Goal: Information Seeking & Learning: Learn about a topic

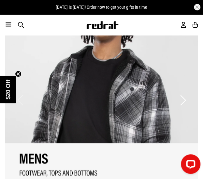
scroll to position [749, 0]
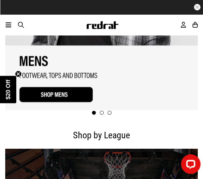
click at [8, 25] on icon at bounding box center [9, 25] width 6 height 8
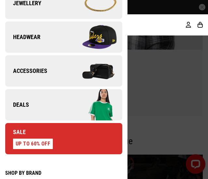
scroll to position [228, 0]
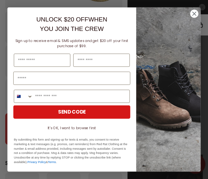
click at [192, 11] on circle "Close dialog" at bounding box center [194, 14] width 8 height 8
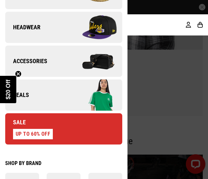
click at [203, 7] on div at bounding box center [104, 89] width 208 height 179
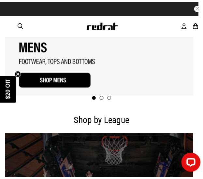
scroll to position [749, 0]
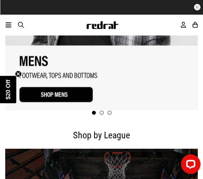
click at [10, 25] on icon at bounding box center [9, 25] width 6 height 8
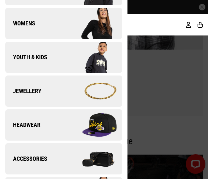
scroll to position [98, 0]
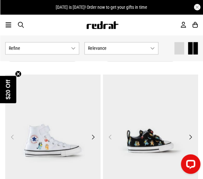
scroll to position [326, 0]
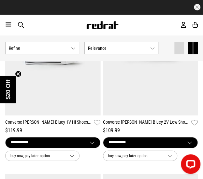
click at [60, 44] on button "Show Refine s" at bounding box center [42, 48] width 74 height 12
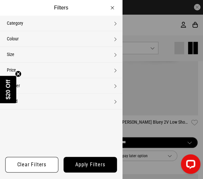
click at [20, 74] on circle "Close teaser" at bounding box center [18, 74] width 6 height 6
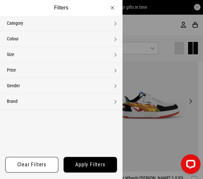
scroll to position [482, 0]
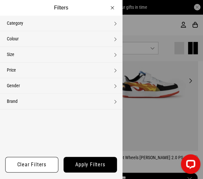
click at [113, 6] on button "Filters" at bounding box center [61, 8] width 122 height 16
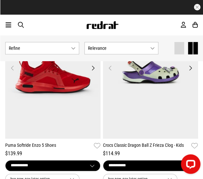
scroll to position [1264, 0]
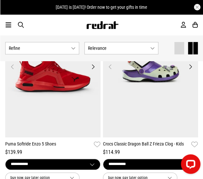
click at [117, 49] on span "Relevance" at bounding box center [118, 48] width 60 height 5
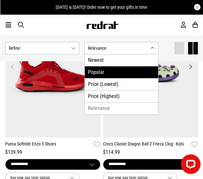
click at [103, 71] on li "Popular" at bounding box center [121, 72] width 73 height 12
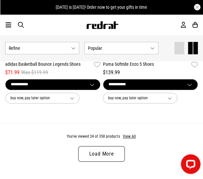
scroll to position [2306, 0]
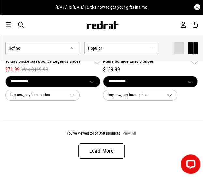
click at [124, 131] on button "View All" at bounding box center [129, 134] width 14 height 6
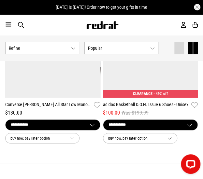
scroll to position [4585, 0]
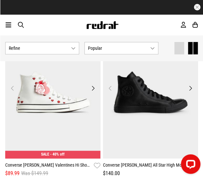
scroll to position [4879, 0]
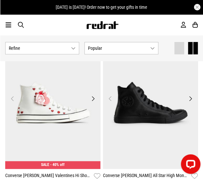
click at [90, 95] on button "Next" at bounding box center [93, 99] width 8 height 8
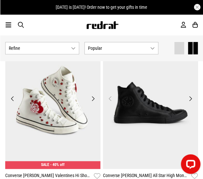
click at [91, 95] on button "Next" at bounding box center [93, 99] width 8 height 8
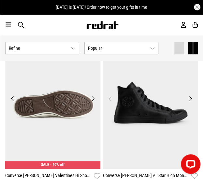
click at [12, 95] on button "Previous" at bounding box center [12, 99] width 8 height 8
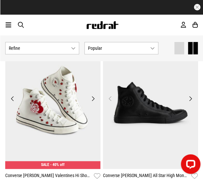
click at [189, 95] on button "Next" at bounding box center [190, 99] width 8 height 8
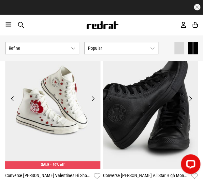
click at [189, 95] on button "Next" at bounding box center [190, 99] width 8 height 8
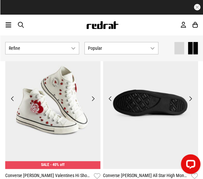
click at [189, 95] on button "Next" at bounding box center [190, 99] width 8 height 8
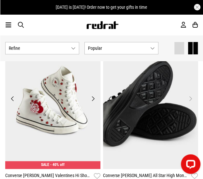
click at [189, 95] on button "Next" at bounding box center [190, 99] width 8 height 8
click at [109, 95] on button "Previous" at bounding box center [110, 99] width 8 height 8
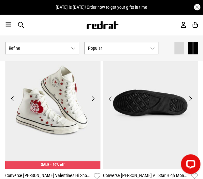
click at [109, 95] on button "Previous" at bounding box center [110, 99] width 8 height 8
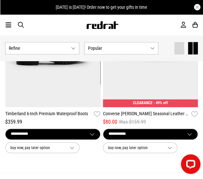
scroll to position [6866, 0]
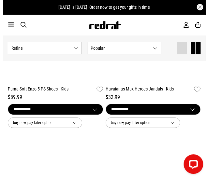
scroll to position [9081, 0]
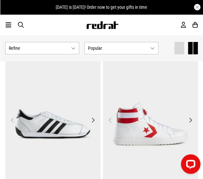
click at [8, 26] on icon at bounding box center [9, 25] width 6 height 8
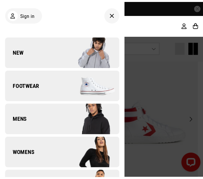
scroll to position [163, 0]
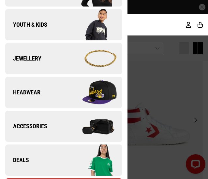
click at [203, 123] on div at bounding box center [104, 89] width 208 height 179
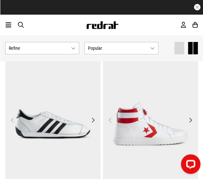
click at [29, 47] on span "Refine s" at bounding box center [39, 48] width 60 height 5
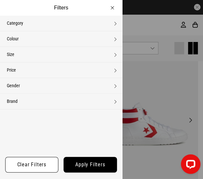
click at [53, 37] on button "Colour None selected" at bounding box center [61, 38] width 122 height 15
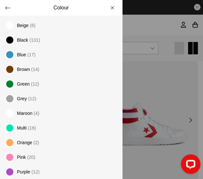
click at [23, 39] on span "Black" at bounding box center [22, 39] width 11 height 5
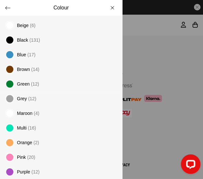
scroll to position [2577, 0]
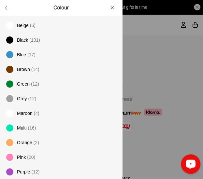
click at [181, 105] on div at bounding box center [101, 89] width 203 height 179
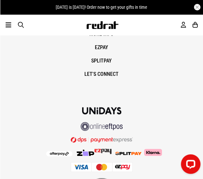
scroll to position [2349, 0]
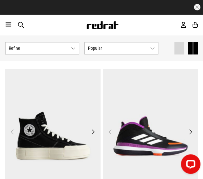
scroll to position [4592, 0]
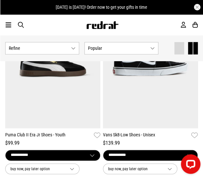
scroll to position [6840, 0]
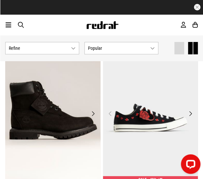
scroll to position [9348, 0]
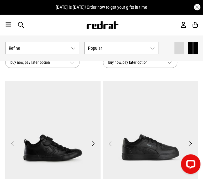
scroll to position [11524, 0]
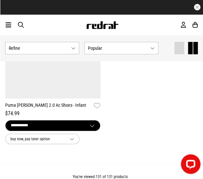
scroll to position [12664, 0]
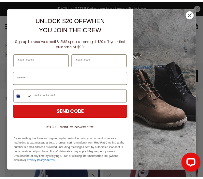
scroll to position [25, 0]
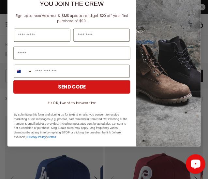
click at [173, 164] on div "Close dialog UNLOCK $20 OFF WHEN YOU JOIN THE CREW Sign up to receive email & S…" at bounding box center [104, 89] width 208 height 179
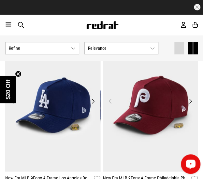
scroll to position [65, 0]
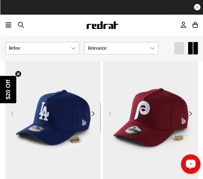
click at [93, 114] on button "Next" at bounding box center [93, 114] width 8 height 8
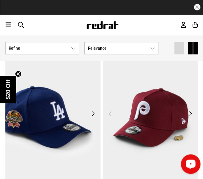
click at [92, 113] on button "Next" at bounding box center [93, 114] width 8 height 8
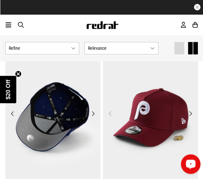
click at [92, 113] on button "Next" at bounding box center [93, 114] width 8 height 8
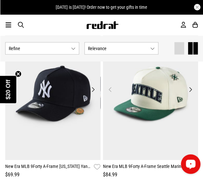
scroll to position [261, 0]
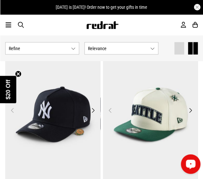
click at [92, 112] on button "Next" at bounding box center [93, 110] width 8 height 8
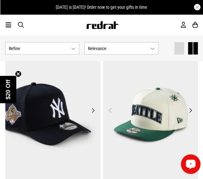
click at [92, 112] on button "Next" at bounding box center [93, 110] width 8 height 8
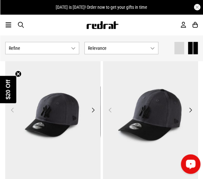
scroll to position [1042, 0]
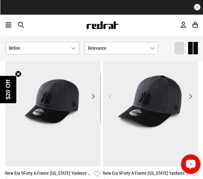
click at [193, 93] on button "Next" at bounding box center [190, 97] width 8 height 8
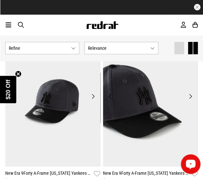
click at [193, 93] on button "Next" at bounding box center [190, 97] width 8 height 8
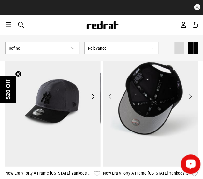
click at [92, 93] on button "Next" at bounding box center [93, 97] width 8 height 8
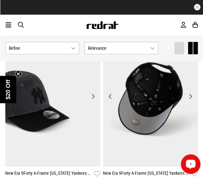
click at [92, 93] on button "Next" at bounding box center [93, 97] width 8 height 8
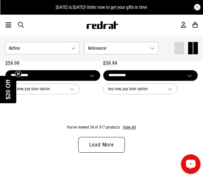
scroll to position [2313, 0]
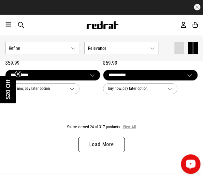
click at [127, 124] on button "View All" at bounding box center [129, 127] width 14 height 6
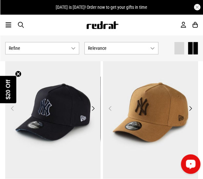
scroll to position [3127, 0]
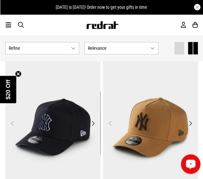
click at [92, 120] on button "Next" at bounding box center [93, 124] width 8 height 8
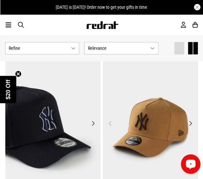
click at [92, 120] on button "Next" at bounding box center [93, 124] width 8 height 8
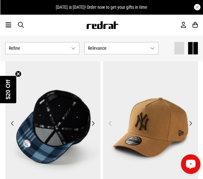
click at [92, 120] on button "Next" at bounding box center [93, 124] width 8 height 8
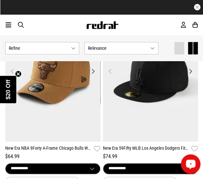
scroll to position [3713, 0]
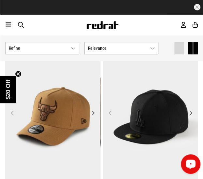
click at [188, 111] on button "Next" at bounding box center [190, 113] width 8 height 8
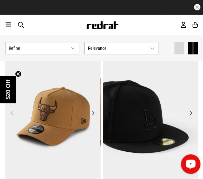
click at [189, 109] on button "Next" at bounding box center [190, 113] width 8 height 8
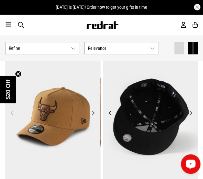
click at [191, 109] on button "Next" at bounding box center [190, 113] width 8 height 8
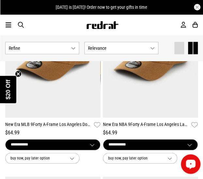
scroll to position [3355, 0]
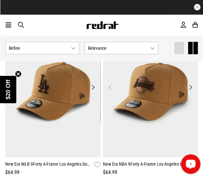
click at [93, 83] on button "Next" at bounding box center [93, 87] width 8 height 8
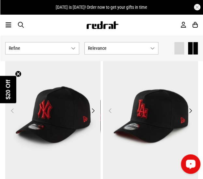
scroll to position [4560, 0]
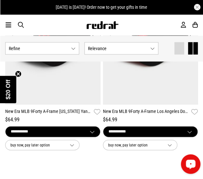
scroll to position [4495, 0]
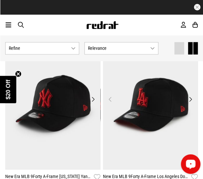
click at [93, 95] on button "Next" at bounding box center [93, 99] width 8 height 8
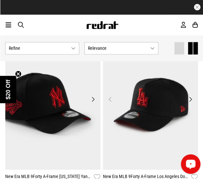
click at [93, 95] on button "Next" at bounding box center [93, 99] width 8 height 8
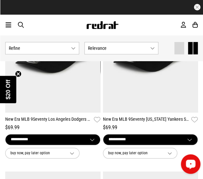
scroll to position [5439, 0]
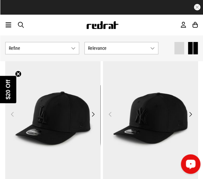
click at [92, 102] on img at bounding box center [52, 118] width 95 height 133
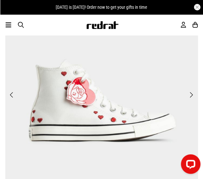
scroll to position [98, 0]
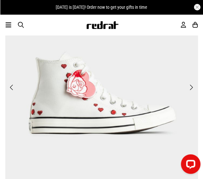
click at [193, 85] on span "Next" at bounding box center [191, 88] width 4 height 8
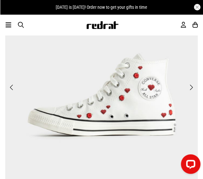
click at [193, 85] on span "Next" at bounding box center [191, 88] width 4 height 8
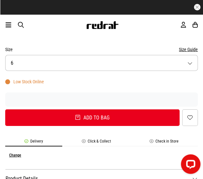
scroll to position [489, 0]
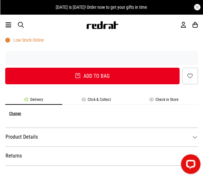
click at [91, 100] on li "Click & Collect" at bounding box center [96, 100] width 68 height 7
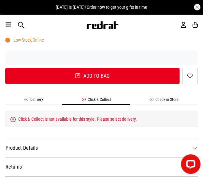
click at [46, 102] on li "Delivery" at bounding box center [33, 100] width 57 height 7
click at [39, 101] on li "Delivery" at bounding box center [33, 100] width 57 height 7
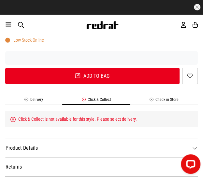
click at [40, 101] on li "Delivery" at bounding box center [33, 100] width 57 height 7
click at [38, 101] on li "Delivery" at bounding box center [33, 100] width 57 height 7
drag, startPoint x: 32, startPoint y: 101, endPoint x: 27, endPoint y: 101, distance: 4.2
click at [29, 101] on li "Delivery" at bounding box center [33, 100] width 57 height 7
click at [27, 101] on li "Delivery" at bounding box center [33, 100] width 57 height 7
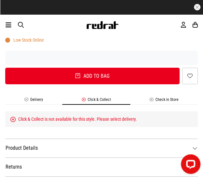
click at [21, 98] on li "Delivery" at bounding box center [33, 100] width 57 height 7
click at [39, 101] on li "Delivery" at bounding box center [33, 100] width 57 height 7
click at [41, 99] on li "Delivery" at bounding box center [33, 100] width 57 height 7
click at [151, 100] on li "Check in Store" at bounding box center [163, 100] width 67 height 7
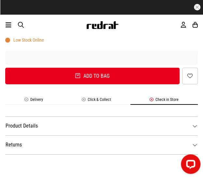
click at [32, 104] on li "Delivery" at bounding box center [33, 100] width 57 height 7
click at [33, 100] on li "Delivery" at bounding box center [33, 100] width 57 height 7
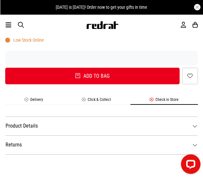
drag, startPoint x: 43, startPoint y: 96, endPoint x: 46, endPoint y: 101, distance: 5.9
click at [44, 96] on div "SHARE Converse Chuck Taylor Valentines Hi Shoes - Womens Style Code: 58953 $89.…" at bounding box center [101, 0] width 192 height 319
click at [47, 101] on li "Delivery" at bounding box center [33, 100] width 57 height 7
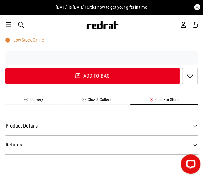
click at [47, 101] on li "Delivery" at bounding box center [33, 100] width 57 height 7
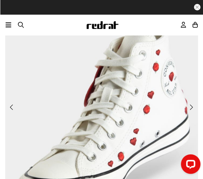
scroll to position [98, 0]
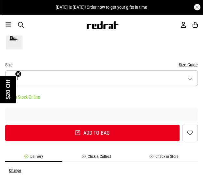
click at [74, 78] on button "Size K11" at bounding box center [101, 78] width 192 height 16
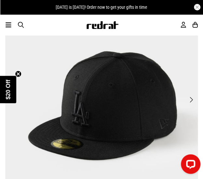
scroll to position [98, 0]
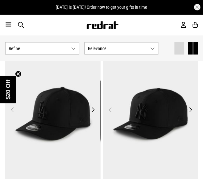
click at [90, 108] on button "Next" at bounding box center [93, 110] width 8 height 8
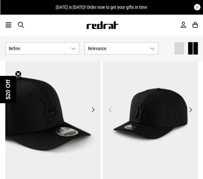
click at [91, 108] on button "Next" at bounding box center [93, 110] width 8 height 8
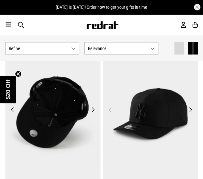
click at [91, 108] on button "Next" at bounding box center [93, 110] width 8 height 8
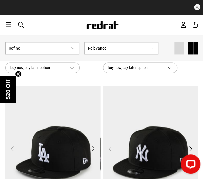
scroll to position [1460, 0]
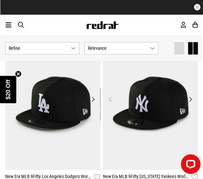
click at [93, 95] on button "Next" at bounding box center [93, 99] width 8 height 8
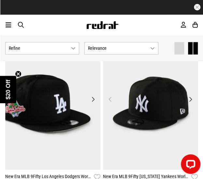
click at [93, 95] on button "Next" at bounding box center [93, 99] width 8 height 8
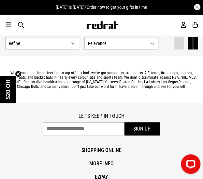
scroll to position [2404, 0]
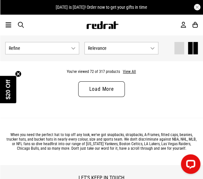
click at [113, 81] on link "Load More" at bounding box center [101, 89] width 46 height 16
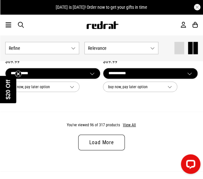
scroll to position [4652, 0]
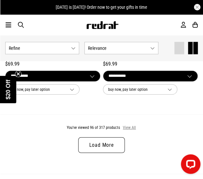
click at [128, 125] on button "View All" at bounding box center [129, 128] width 14 height 6
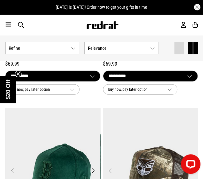
click at [67, 51] on button "Show Refine s" at bounding box center [42, 48] width 74 height 12
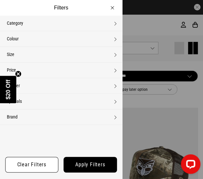
drag, startPoint x: 138, startPoint y: 65, endPoint x: 139, endPoint y: 45, distance: 20.9
click at [139, 65] on div at bounding box center [101, 89] width 203 height 179
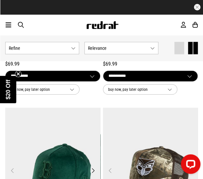
click at [139, 44] on button "Relevance" at bounding box center [121, 48] width 74 height 12
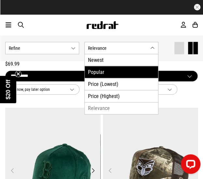
click at [128, 73] on li "Popular" at bounding box center [121, 72] width 73 height 12
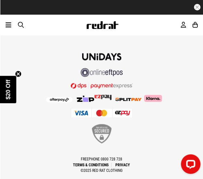
scroll to position [2577, 0]
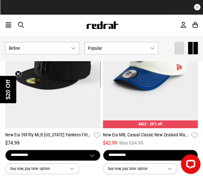
scroll to position [1046, 0]
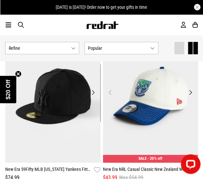
click at [93, 92] on button "Next" at bounding box center [93, 93] width 8 height 8
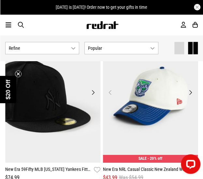
click at [93, 92] on button "Next" at bounding box center [93, 93] width 8 height 8
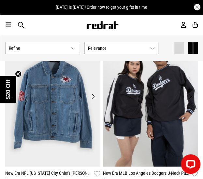
scroll to position [1173, 0]
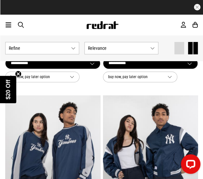
click at [104, 47] on span "Relevance" at bounding box center [118, 48] width 60 height 5
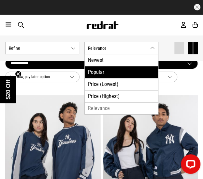
click at [101, 68] on li "Popular" at bounding box center [121, 72] width 73 height 12
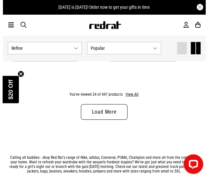
scroll to position [2280, 0]
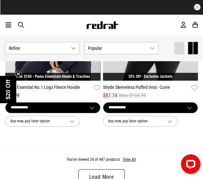
click at [21, 24] on span "button" at bounding box center [21, 24] width 6 height 7
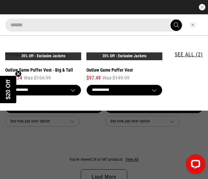
type input "******"
click at [170, 20] on button "submit" at bounding box center [175, 25] width 11 height 11
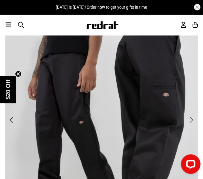
scroll to position [98, 0]
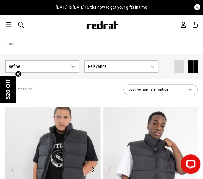
scroll to position [130, 0]
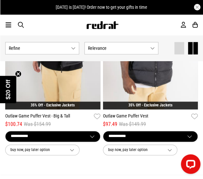
click at [39, 114] on link "Outlaw Game Puffer Vest - Big & Tall" at bounding box center [48, 117] width 86 height 8
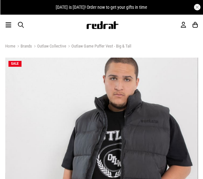
click at [50, 46] on link "Outlaw Collective" at bounding box center [49, 47] width 34 height 6
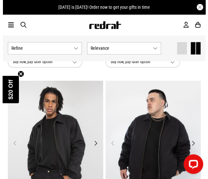
scroll to position [228, 0]
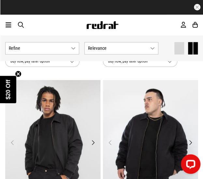
click at [3, 29] on div "Men Women Sale Sign in New Back Footwear Back Mens Back Womens Back Youth & Kid…" at bounding box center [101, 24] width 203 height 21
click at [8, 26] on icon at bounding box center [9, 25] width 6 height 8
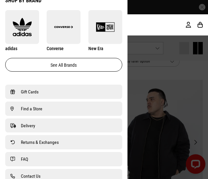
scroll to position [358, 0]
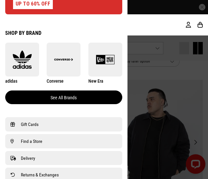
click at [18, 95] on link "See all brands" at bounding box center [63, 98] width 117 height 14
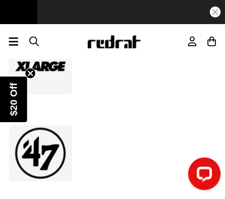
scroll to position [1106, 0]
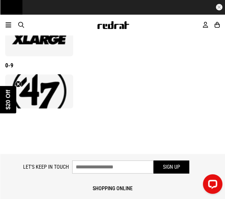
click at [116, 90] on div at bounding box center [112, 92] width 215 height 34
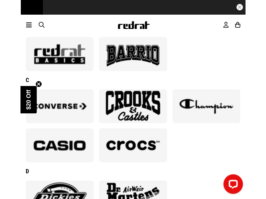
scroll to position [202, 0]
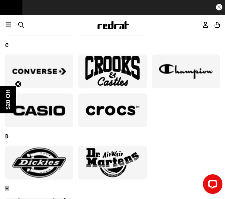
drag, startPoint x: 104, startPoint y: 114, endPoint x: 107, endPoint y: 91, distance: 24.0
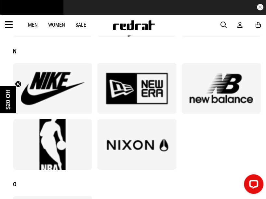
scroll to position [708, 0]
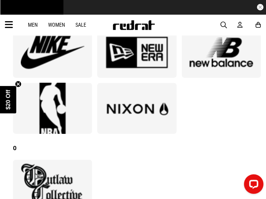
drag, startPoint x: 54, startPoint y: 102, endPoint x: 101, endPoint y: 113, distance: 47.9
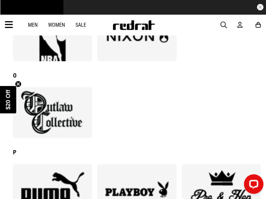
scroll to position [853, 0]
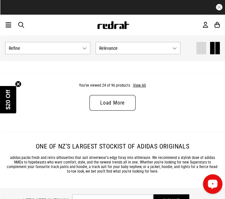
scroll to position [2533, 0]
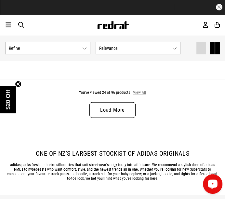
click at [138, 91] on button "View All" at bounding box center [140, 93] width 14 height 6
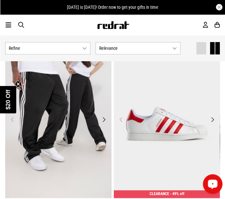
scroll to position [4958, 0]
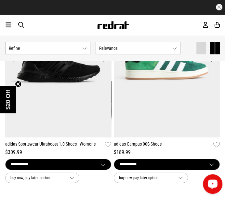
scroll to position [7455, 0]
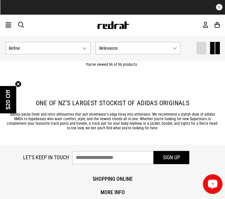
scroll to position [9952, 0]
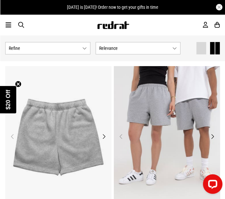
scroll to position [72, 0]
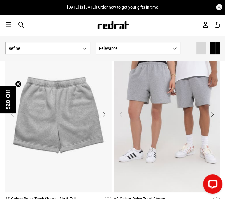
click at [210, 116] on button "Next" at bounding box center [213, 114] width 8 height 8
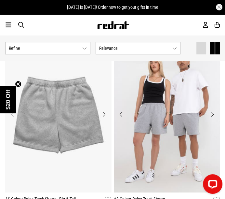
click at [104, 114] on button "Next" at bounding box center [104, 114] width 8 height 8
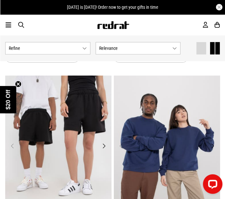
scroll to position [289, 0]
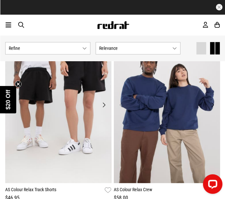
click at [104, 104] on button "Next" at bounding box center [104, 105] width 8 height 8
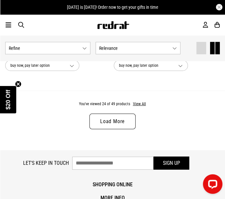
scroll to position [2497, 0]
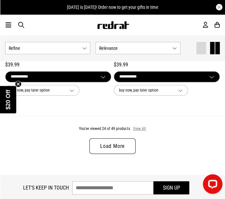
click at [139, 126] on button "View All" at bounding box center [140, 129] width 14 height 6
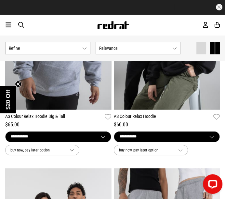
scroll to position [4234, 0]
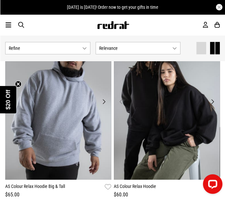
click at [211, 98] on button "Next" at bounding box center [213, 102] width 8 height 8
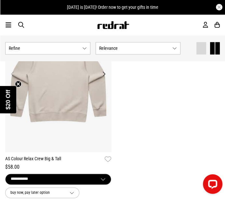
scroll to position [5175, 0]
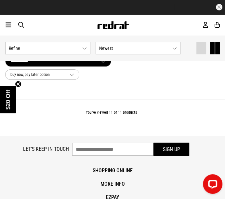
scroll to position [1303, 0]
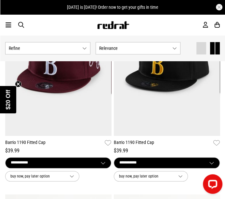
scroll to position [326, 0]
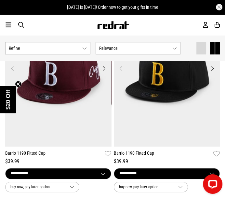
click at [213, 70] on button "Next" at bounding box center [213, 68] width 8 height 8
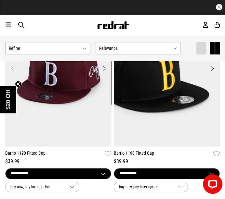
click at [213, 70] on button "Next" at bounding box center [213, 68] width 8 height 8
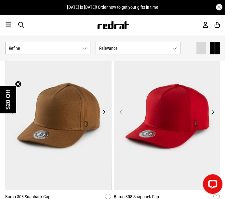
scroll to position [1049, 0]
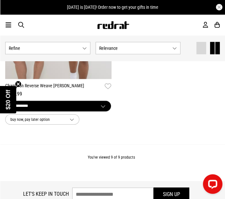
scroll to position [1086, 0]
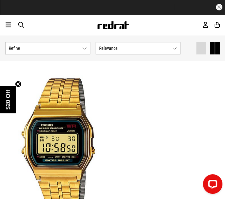
scroll to position [362, 0]
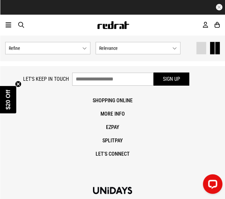
scroll to position [2461, 0]
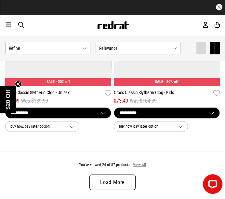
click at [139, 164] on button "View All" at bounding box center [140, 165] width 14 height 6
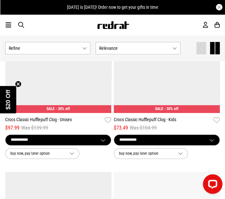
scroll to position [2968, 0]
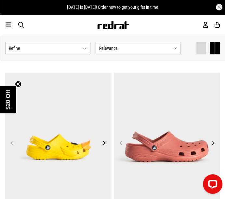
scroll to position [5899, 0]
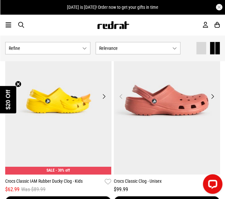
click at [103, 93] on button "Next" at bounding box center [104, 97] width 8 height 8
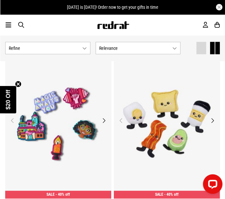
scroll to position [7093, 0]
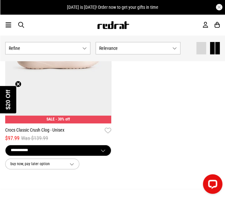
scroll to position [9011, 0]
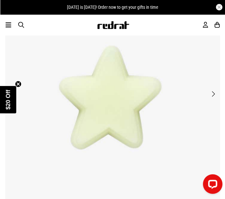
scroll to position [108, 0]
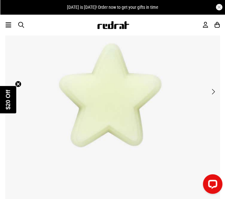
click at [125, 96] on img at bounding box center [112, 98] width 215 height 296
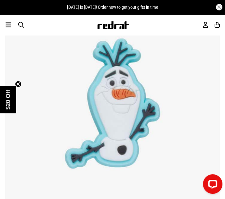
scroll to position [108, 0]
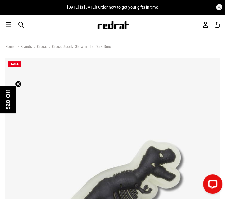
scroll to position [108, 0]
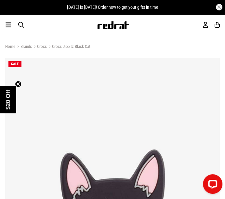
scroll to position [108, 0]
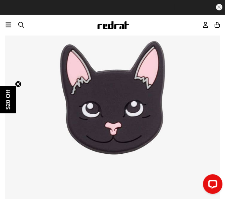
click at [183, 64] on img at bounding box center [112, 98] width 215 height 296
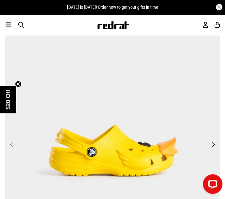
scroll to position [145, 0]
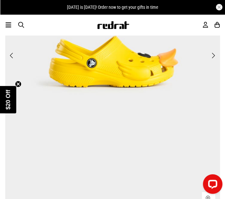
click at [216, 54] on button "Next" at bounding box center [213, 55] width 8 height 8
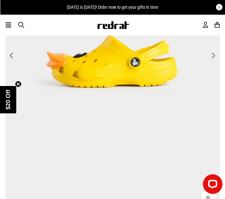
click at [216, 54] on button "Next" at bounding box center [213, 55] width 8 height 8
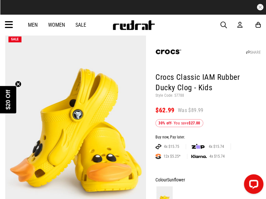
scroll to position [36, 0]
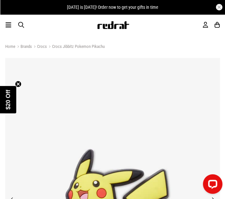
scroll to position [72, 0]
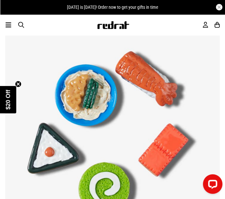
scroll to position [108, 0]
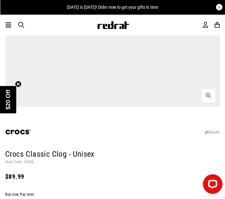
scroll to position [289, 0]
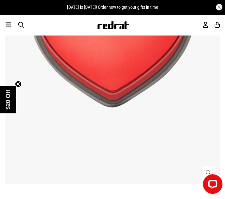
scroll to position [253, 0]
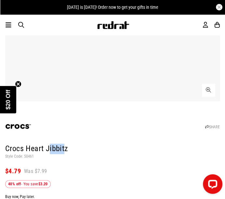
drag, startPoint x: 48, startPoint y: 153, endPoint x: 65, endPoint y: 154, distance: 17.3
click at [65, 154] on h1 "Crocs Heart Jibbitz" at bounding box center [112, 149] width 215 height 10
click at [67, 154] on p "Style Code: 50461" at bounding box center [112, 156] width 215 height 5
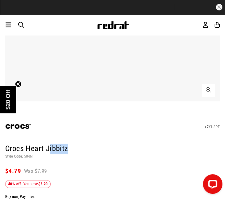
drag, startPoint x: 67, startPoint y: 153, endPoint x: 47, endPoint y: 151, distance: 19.6
click at [47, 151] on h1 "Crocs Heart Jibbitz" at bounding box center [112, 149] width 215 height 10
click at [72, 152] on h1 "Crocs Heart Jibbitz" at bounding box center [112, 149] width 215 height 10
drag, startPoint x: 68, startPoint y: 151, endPoint x: 47, endPoint y: 152, distance: 21.8
click at [47, 152] on h1 "Crocs Heart Jibbitz" at bounding box center [112, 149] width 215 height 10
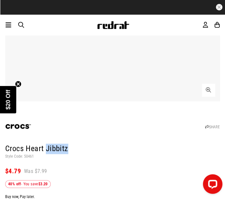
copy h1 "Jibbitz"
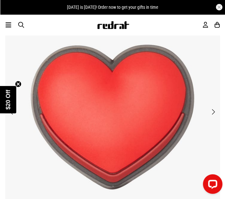
scroll to position [72, 0]
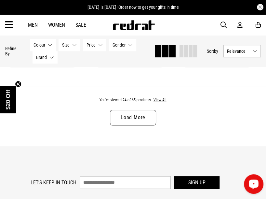
scroll to position [1303, 0]
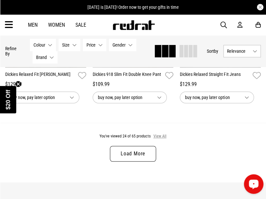
click at [163, 136] on button "View All" at bounding box center [160, 137] width 14 height 6
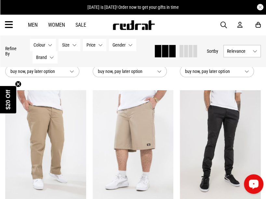
scroll to position [2497, 0]
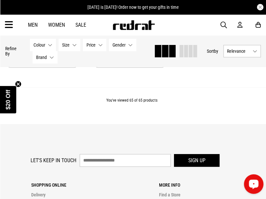
scroll to position [3619, 0]
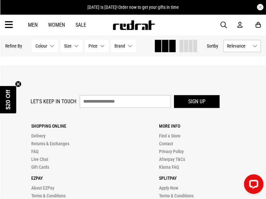
scroll to position [181, 0]
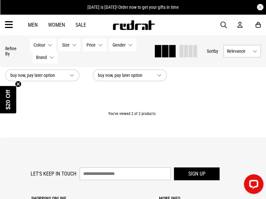
scroll to position [253, 0]
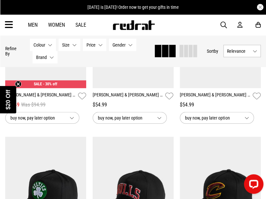
scroll to position [868, 0]
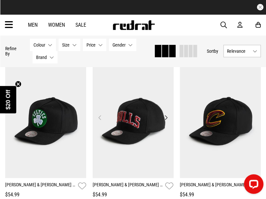
click at [166, 117] on button "Next" at bounding box center [166, 118] width 8 height 8
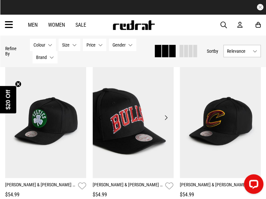
click at [166, 117] on button "Next" at bounding box center [166, 118] width 8 height 8
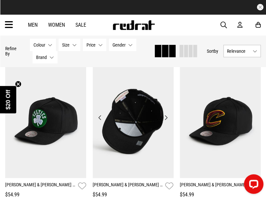
click at [166, 117] on button "Next" at bounding box center [166, 118] width 8 height 8
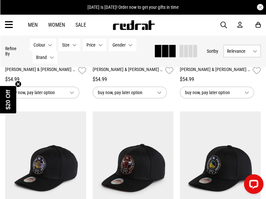
scroll to position [1049, 0]
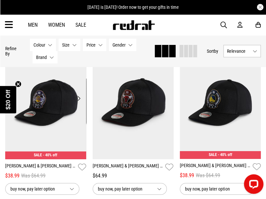
click at [78, 97] on button "Next" at bounding box center [79, 98] width 8 height 8
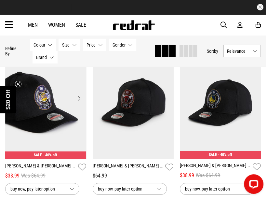
click at [78, 97] on button "Next" at bounding box center [79, 98] width 8 height 8
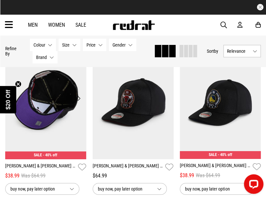
click at [78, 97] on button "Next" at bounding box center [79, 98] width 8 height 8
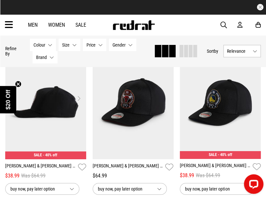
click at [78, 97] on button "Next" at bounding box center [79, 98] width 8 height 8
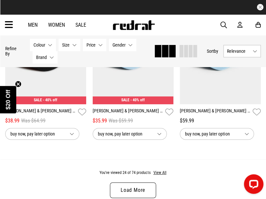
scroll to position [1339, 0]
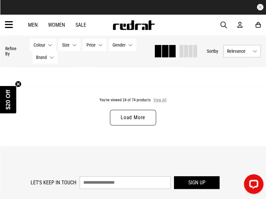
click at [162, 99] on button "View All" at bounding box center [160, 100] width 14 height 6
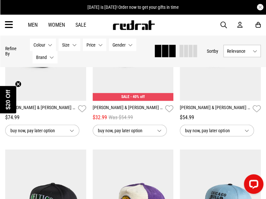
scroll to position [1845, 0]
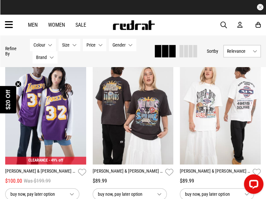
scroll to position [3800, 0]
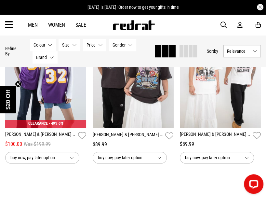
scroll to position [4017, 0]
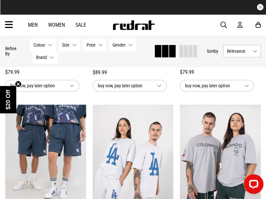
scroll to position [506, 0]
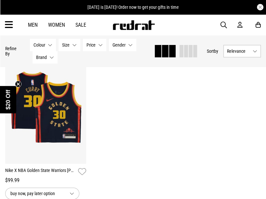
scroll to position [217, 0]
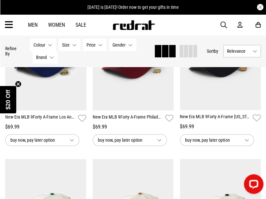
scroll to position [217, 0]
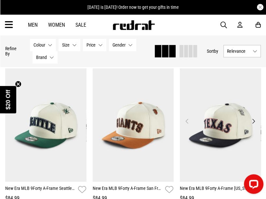
click at [249, 120] on img at bounding box center [220, 125] width 81 height 114
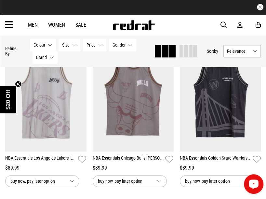
scroll to position [506, 0]
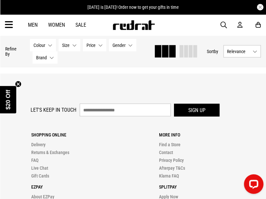
scroll to position [651, 0]
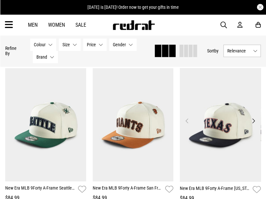
click at [255, 120] on button "Next" at bounding box center [254, 121] width 8 height 8
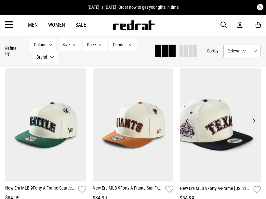
click at [255, 120] on button "Next" at bounding box center [254, 121] width 8 height 8
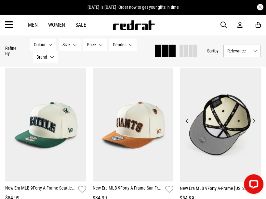
click at [255, 120] on button "Next" at bounding box center [254, 121] width 8 height 8
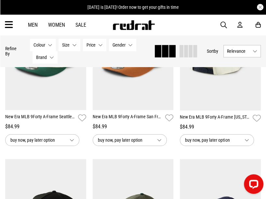
scroll to position [397, 0]
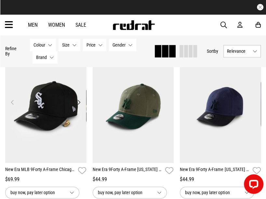
click at [78, 99] on button "Next" at bounding box center [79, 102] width 8 height 8
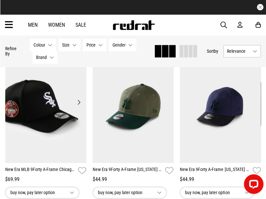
click at [78, 99] on button "Next" at bounding box center [79, 102] width 8 height 8
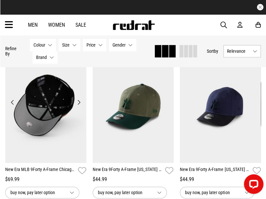
click at [78, 99] on button "Next" at bounding box center [79, 102] width 8 height 8
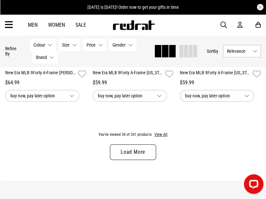
scroll to position [1302, 0]
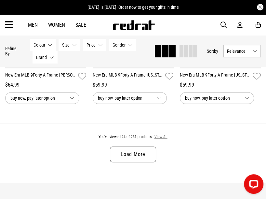
click at [162, 138] on button "View All" at bounding box center [161, 137] width 14 height 6
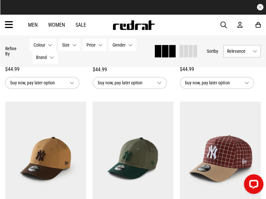
scroll to position [1556, 0]
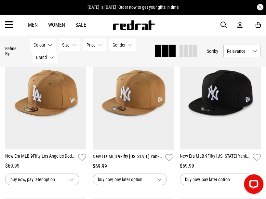
scroll to position [3112, 0]
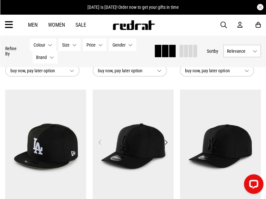
click at [165, 140] on button "Next" at bounding box center [166, 142] width 8 height 8
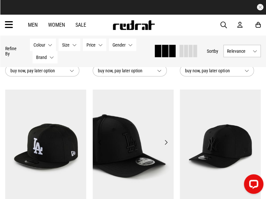
click at [165, 140] on button "Next" at bounding box center [166, 142] width 8 height 8
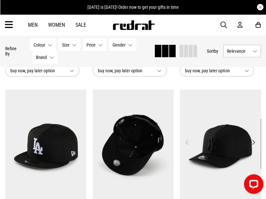
click at [255, 144] on button "Next" at bounding box center [254, 142] width 8 height 8
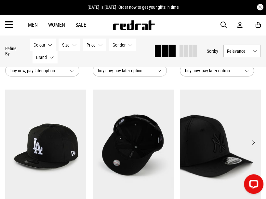
click at [253, 144] on button "Next" at bounding box center [254, 142] width 8 height 8
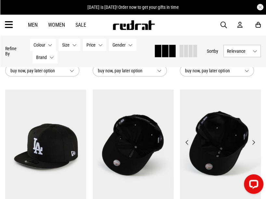
click at [253, 144] on button "Next" at bounding box center [254, 142] width 8 height 8
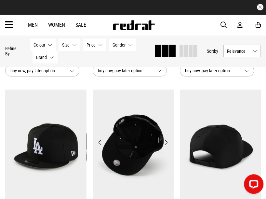
click at [101, 140] on button "Previous" at bounding box center [100, 142] width 8 height 8
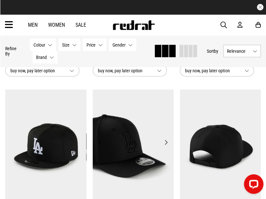
click at [101, 140] on button "Previous" at bounding box center [100, 142] width 8 height 8
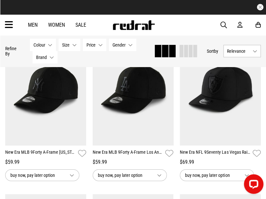
scroll to position [3293, 0]
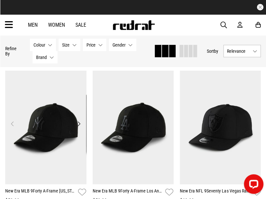
click at [79, 123] on button "Next" at bounding box center [79, 124] width 8 height 8
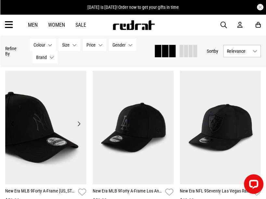
click at [79, 123] on button "Next" at bounding box center [79, 124] width 8 height 8
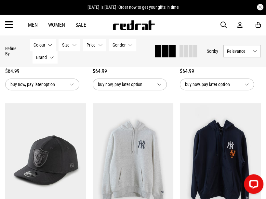
scroll to position [3799, 0]
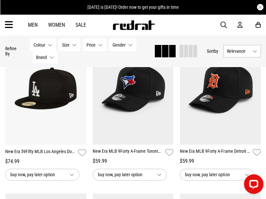
scroll to position [4777, 0]
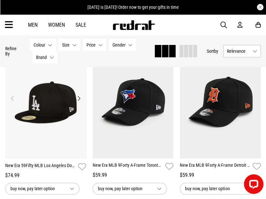
click at [78, 97] on button "Next" at bounding box center [79, 98] width 8 height 8
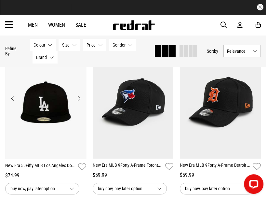
click at [78, 97] on button "Next" at bounding box center [79, 98] width 8 height 8
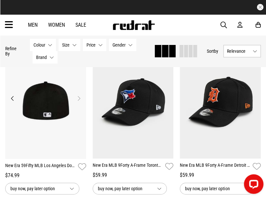
click at [78, 97] on button "Next" at bounding box center [79, 98] width 8 height 8
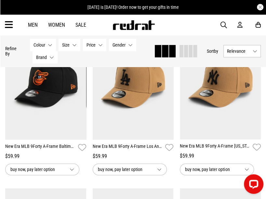
scroll to position [4993, 0]
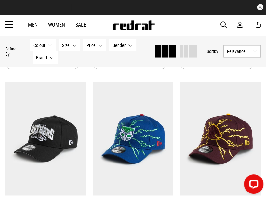
scroll to position [5392, 0]
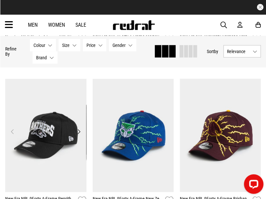
click at [78, 130] on button "Next" at bounding box center [79, 131] width 8 height 8
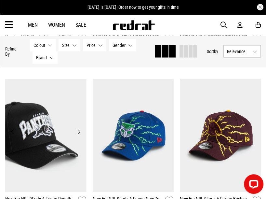
click at [79, 130] on button "Next" at bounding box center [79, 131] width 8 height 8
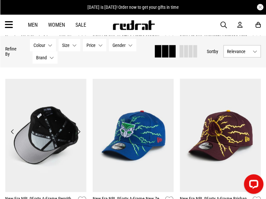
click at [79, 130] on button "Next" at bounding box center [79, 131] width 8 height 8
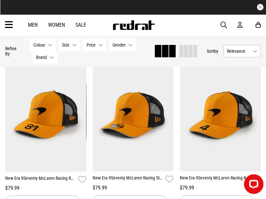
scroll to position [6007, 0]
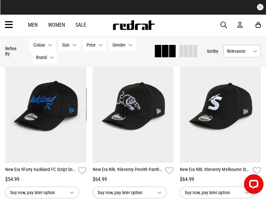
scroll to position [7129, 0]
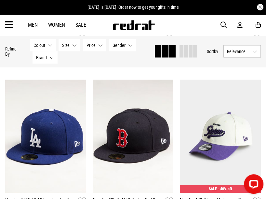
scroll to position [9011, 0]
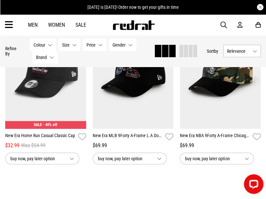
scroll to position [10386, 0]
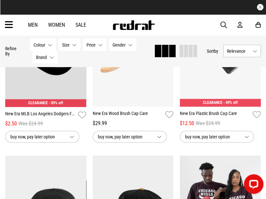
scroll to position [11363, 0]
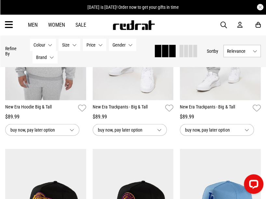
scroll to position [12847, 0]
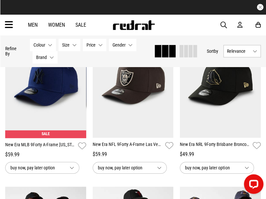
scroll to position [13353, 0]
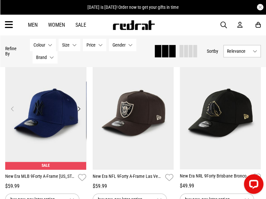
click at [79, 110] on button "Next" at bounding box center [79, 109] width 8 height 8
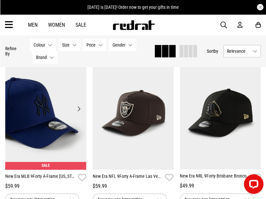
click at [79, 110] on button "Next" at bounding box center [79, 109] width 8 height 8
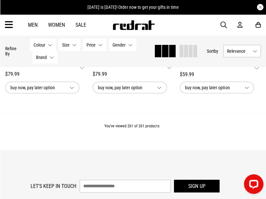
scroll to position [14113, 0]
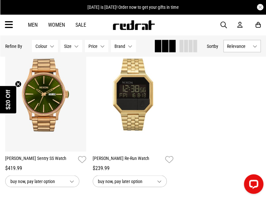
scroll to position [610, 0]
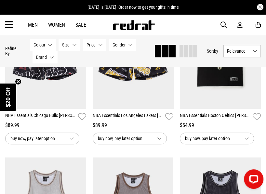
scroll to position [506, 0]
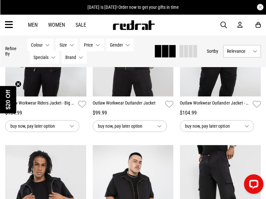
scroll to position [326, 0]
